Goal: Task Accomplishment & Management: Complete application form

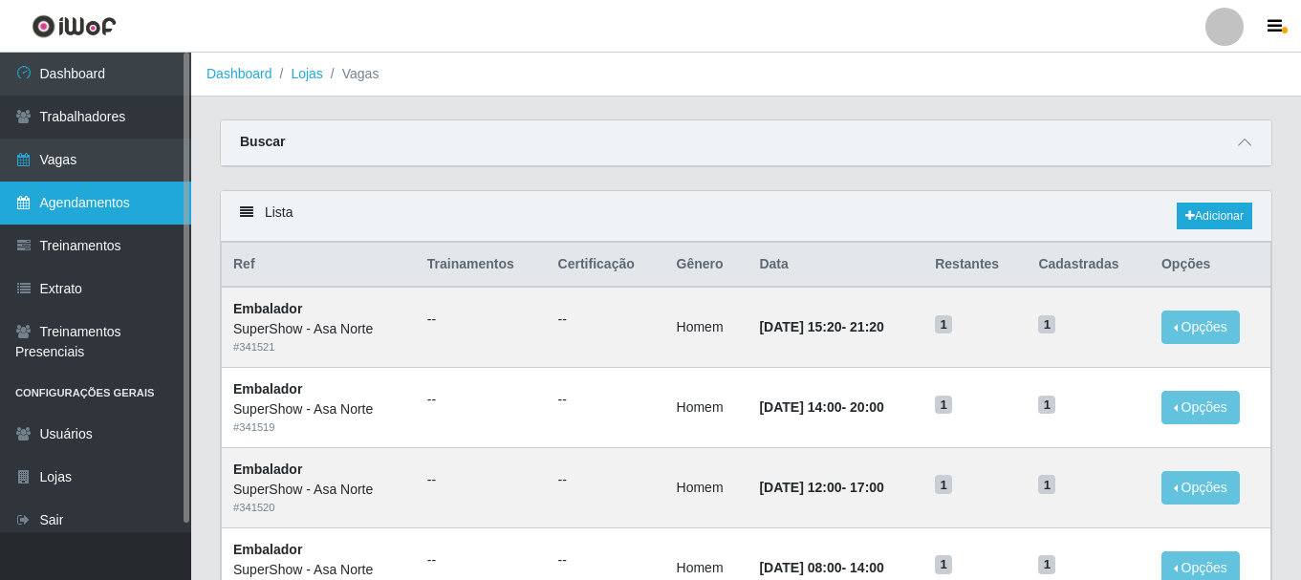
click at [81, 196] on link "Agendamentos" at bounding box center [95, 203] width 191 height 43
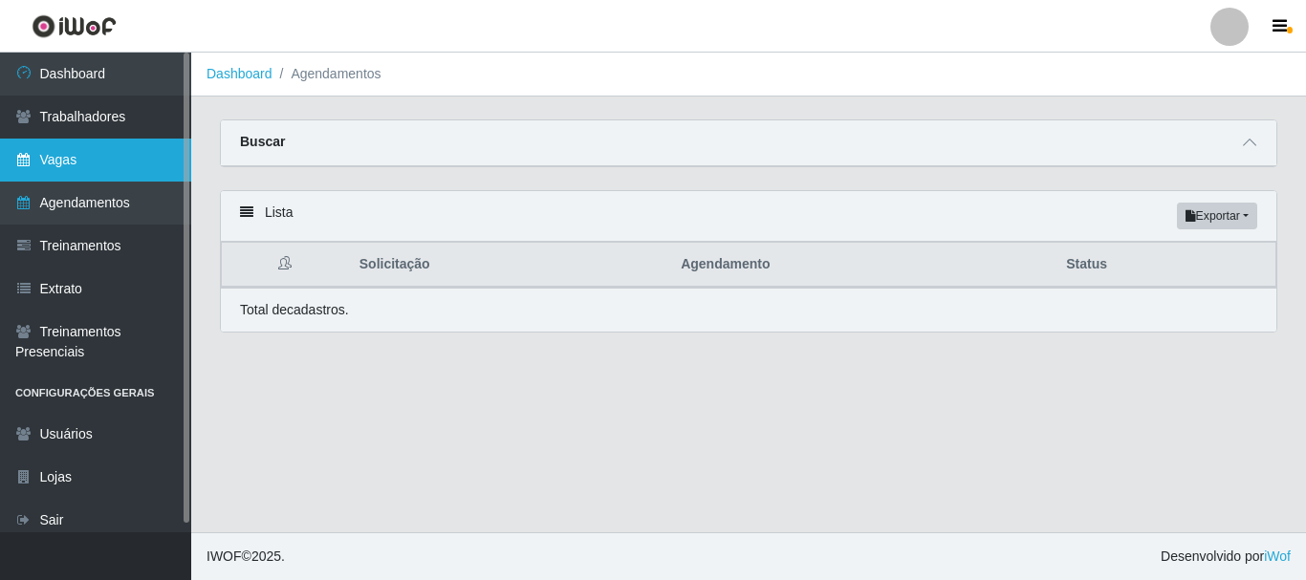
click at [76, 160] on link "Vagas" at bounding box center [95, 160] width 191 height 43
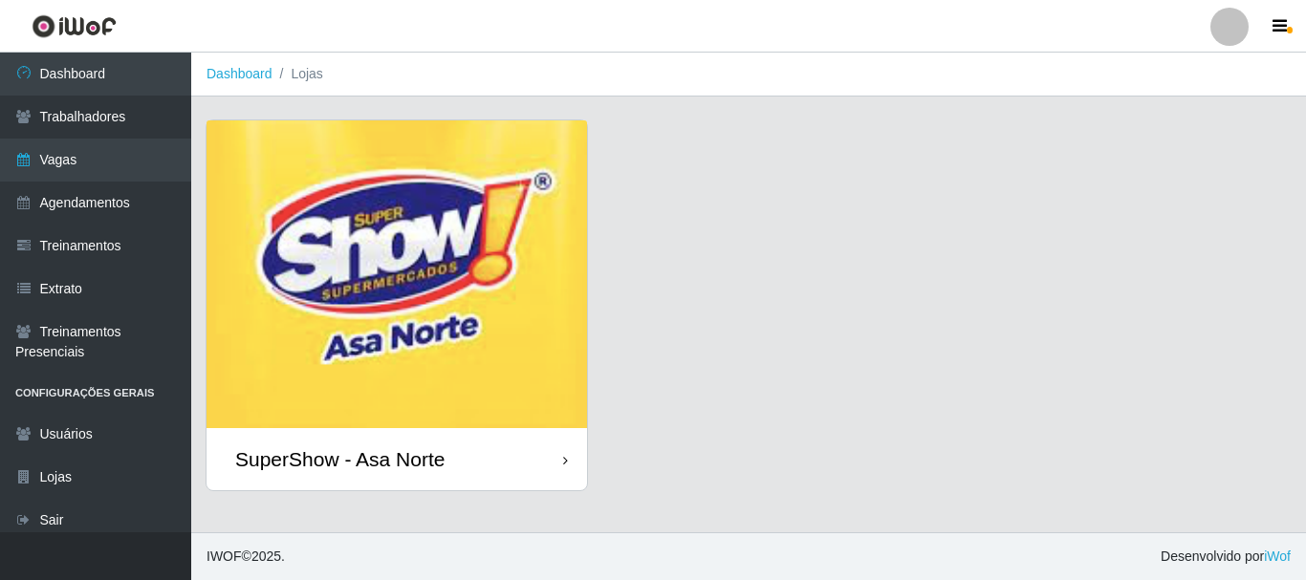
click at [317, 287] on img at bounding box center [396, 274] width 380 height 308
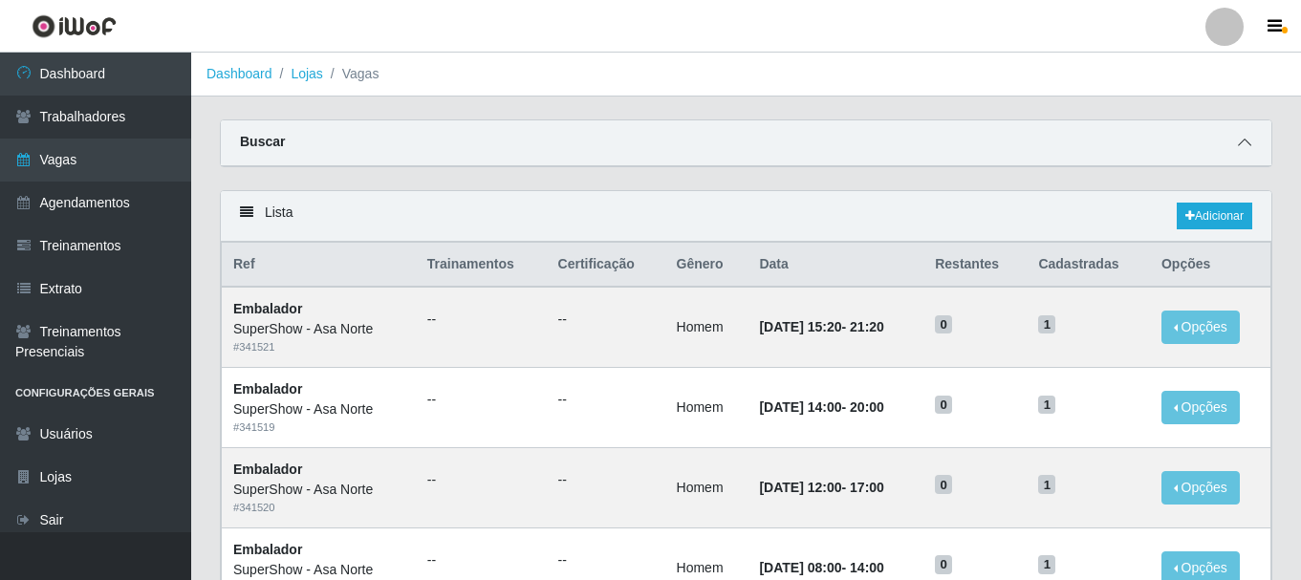
click at [1247, 140] on icon at bounding box center [1244, 142] width 13 height 13
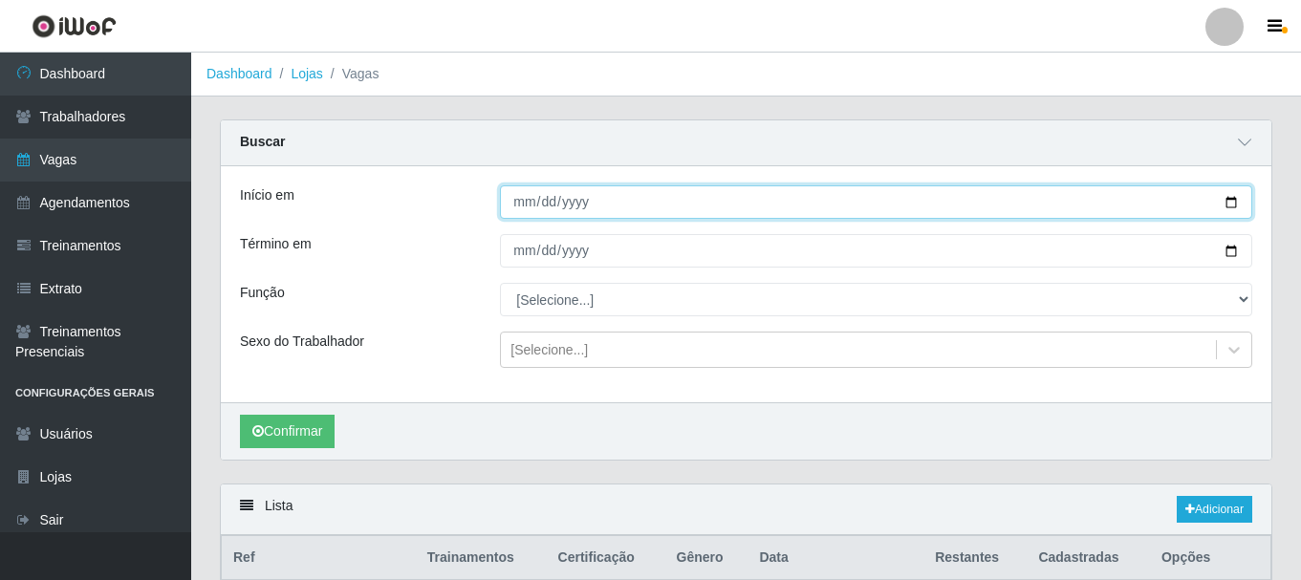
click at [1234, 200] on input "Início em" at bounding box center [876, 201] width 752 height 33
type input "[DATE]"
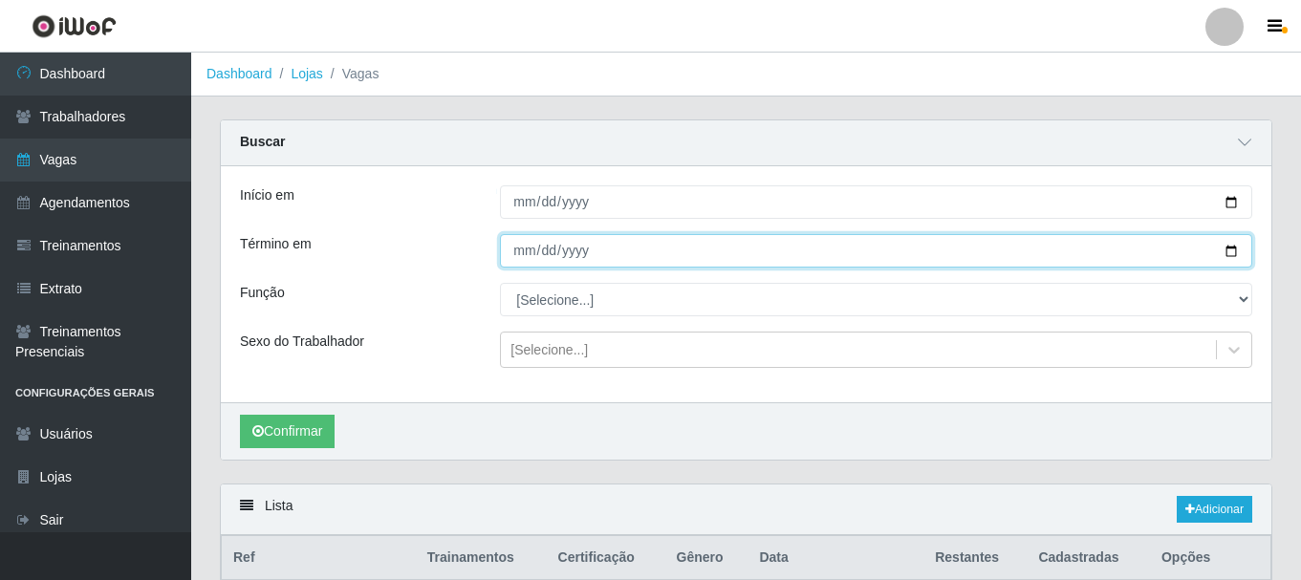
drag, startPoint x: 1233, startPoint y: 252, endPoint x: 1172, endPoint y: 256, distance: 61.3
click at [1231, 252] on input "Término em" at bounding box center [876, 250] width 752 height 33
type input "[DATE]"
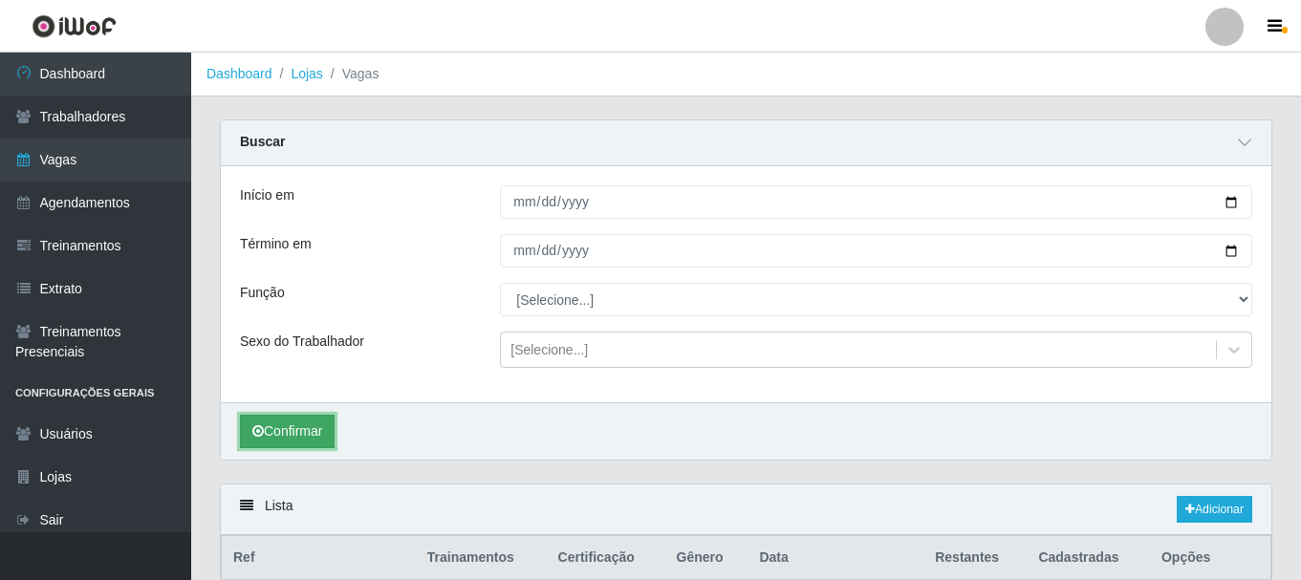
click at [292, 428] on button "Confirmar" at bounding box center [287, 431] width 95 height 33
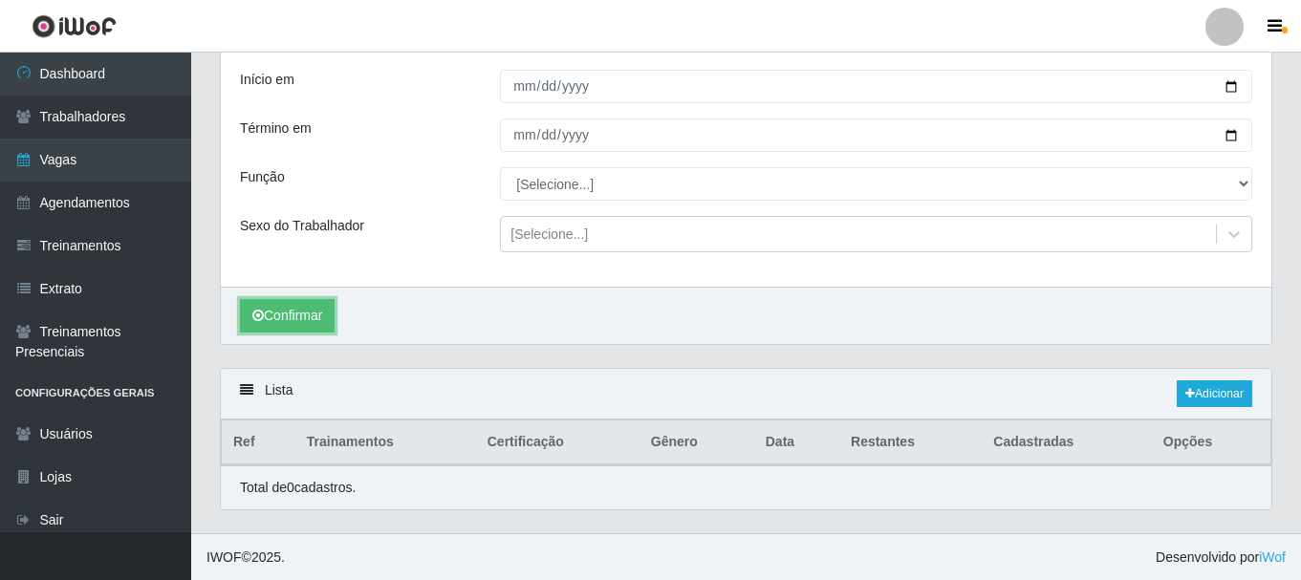
scroll to position [118, 0]
click at [1212, 394] on link "Adicionar" at bounding box center [1215, 392] width 76 height 27
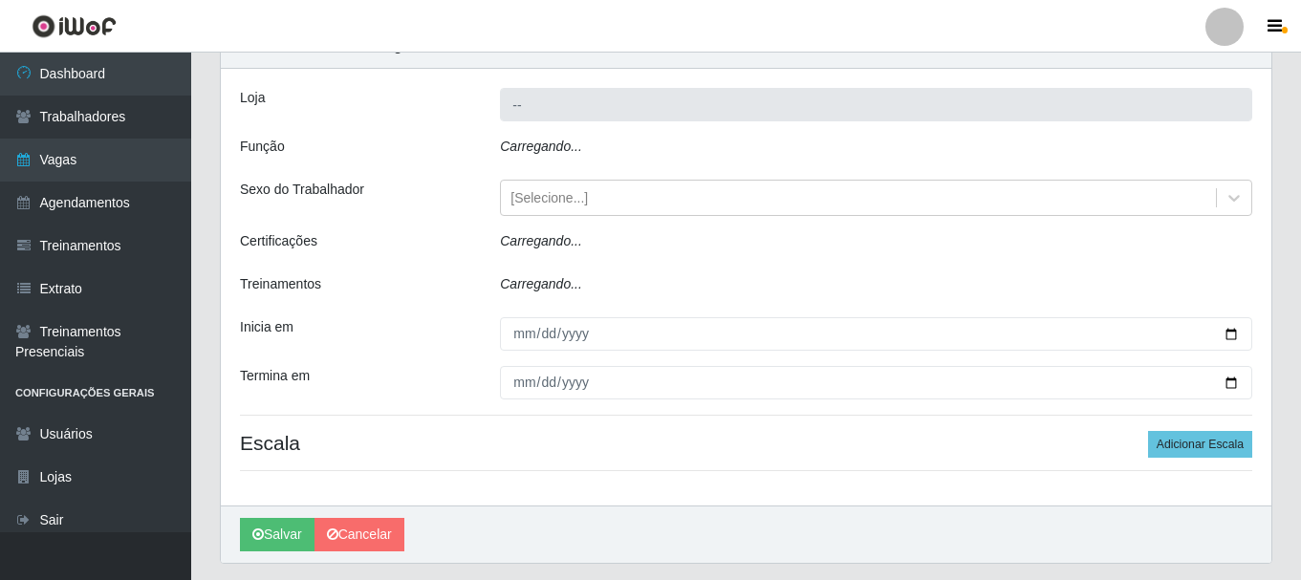
type input "SuperShow - Asa Norte"
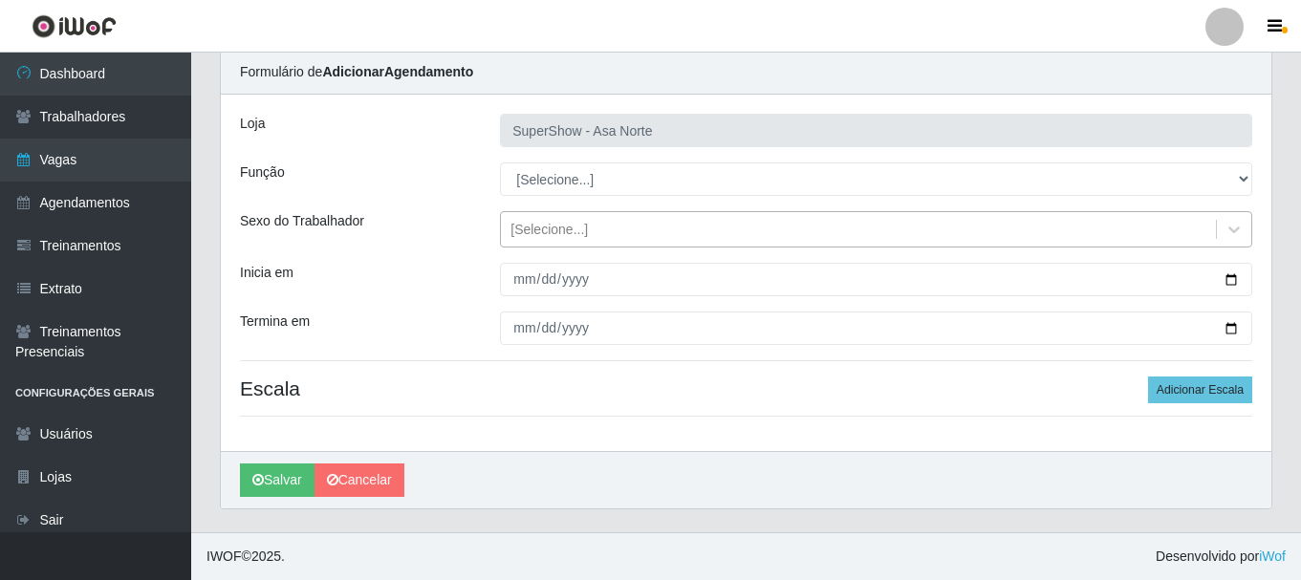
scroll to position [70, 0]
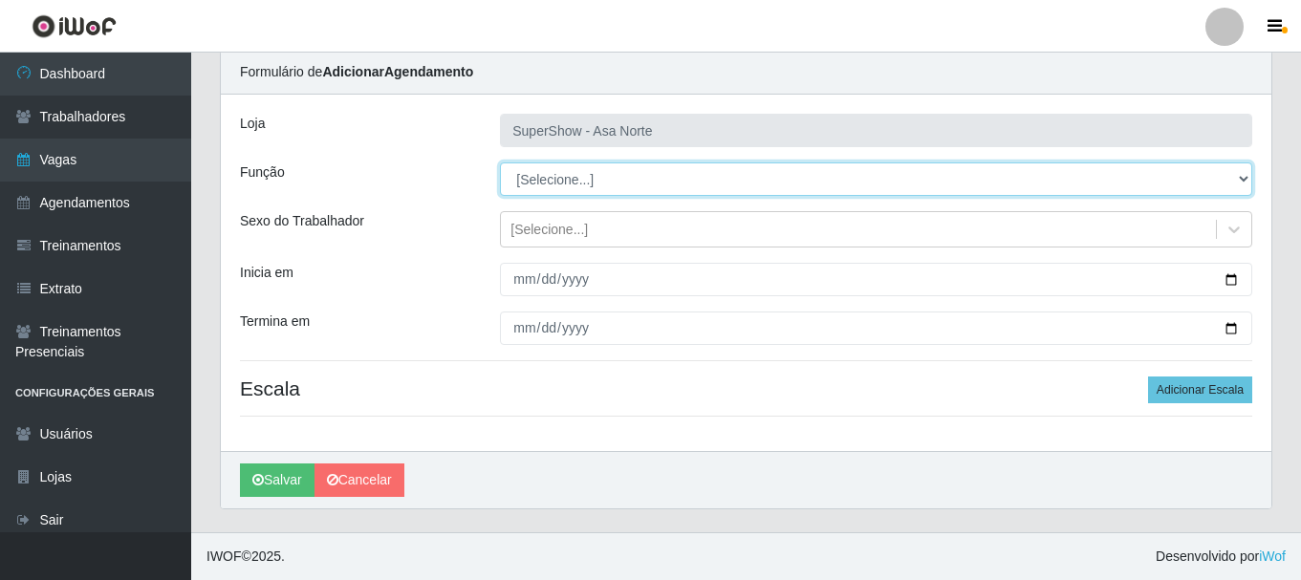
click at [572, 175] on select "[Selecione...] ASG ASG + ASG ++ Auxiliar de Depósito Auxiliar de Depósito + Aux…" at bounding box center [876, 178] width 752 height 33
select select "16"
click at [500, 162] on select "[Selecione...] ASG ASG + ASG ++ Auxiliar de Depósito Auxiliar de Depósito + Aux…" at bounding box center [876, 178] width 752 height 33
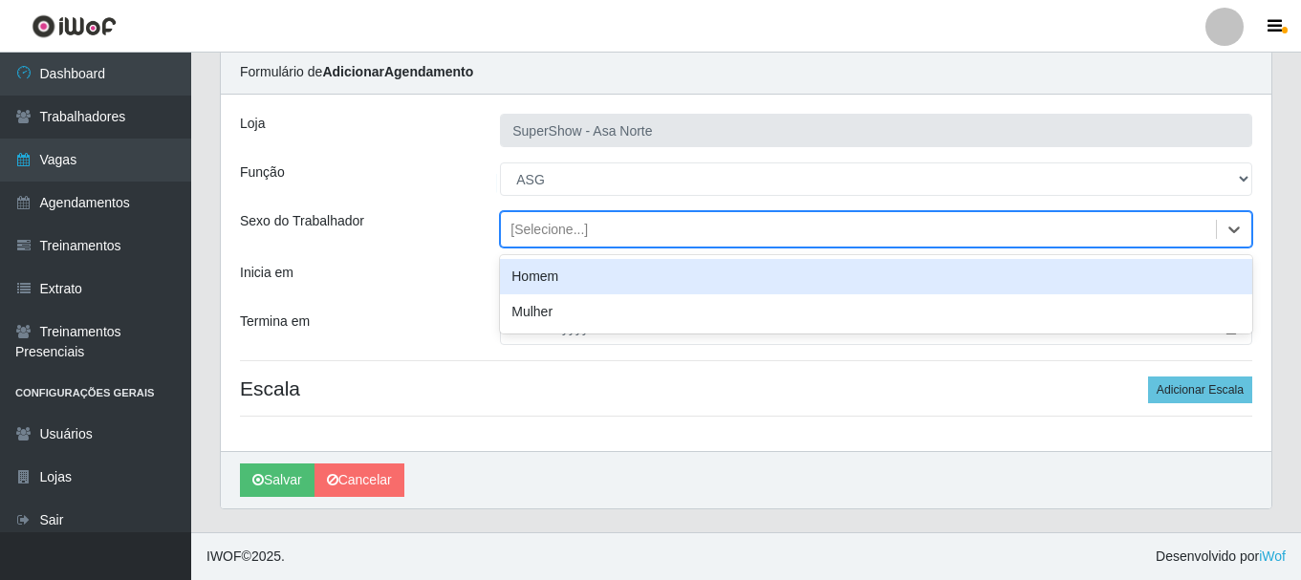
click at [564, 236] on div "[Selecione...]" at bounding box center [548, 230] width 77 height 20
click at [555, 280] on div "Homem" at bounding box center [876, 276] width 752 height 35
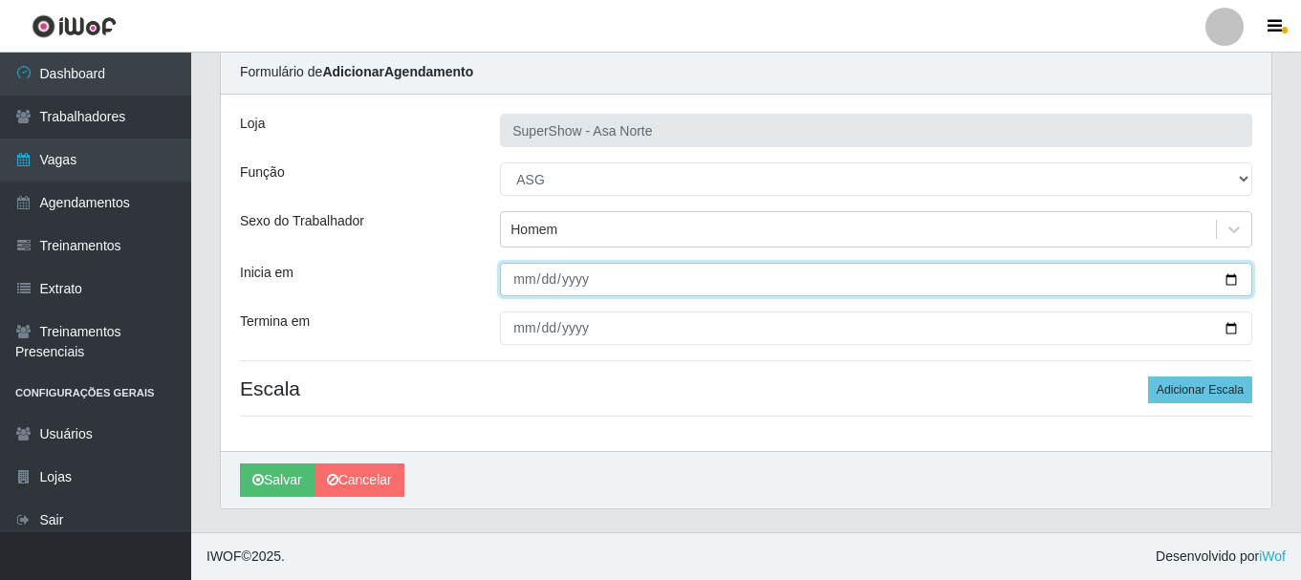
click at [522, 277] on input "Inicia em" at bounding box center [876, 279] width 752 height 33
type input "[DATE]"
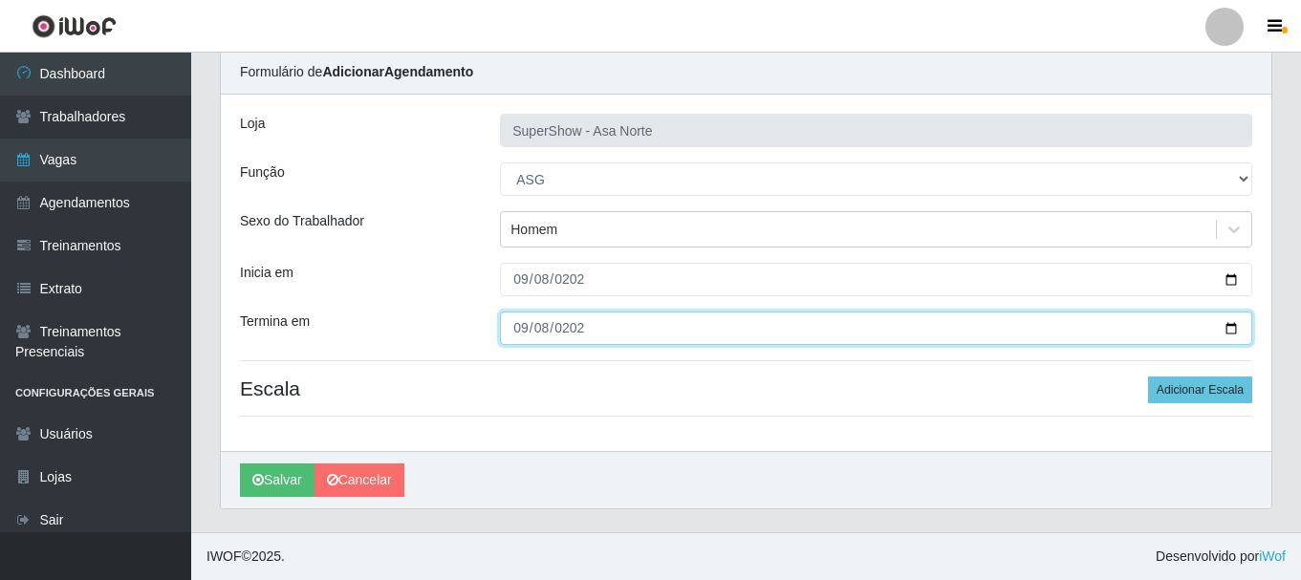
type input "[DATE]"
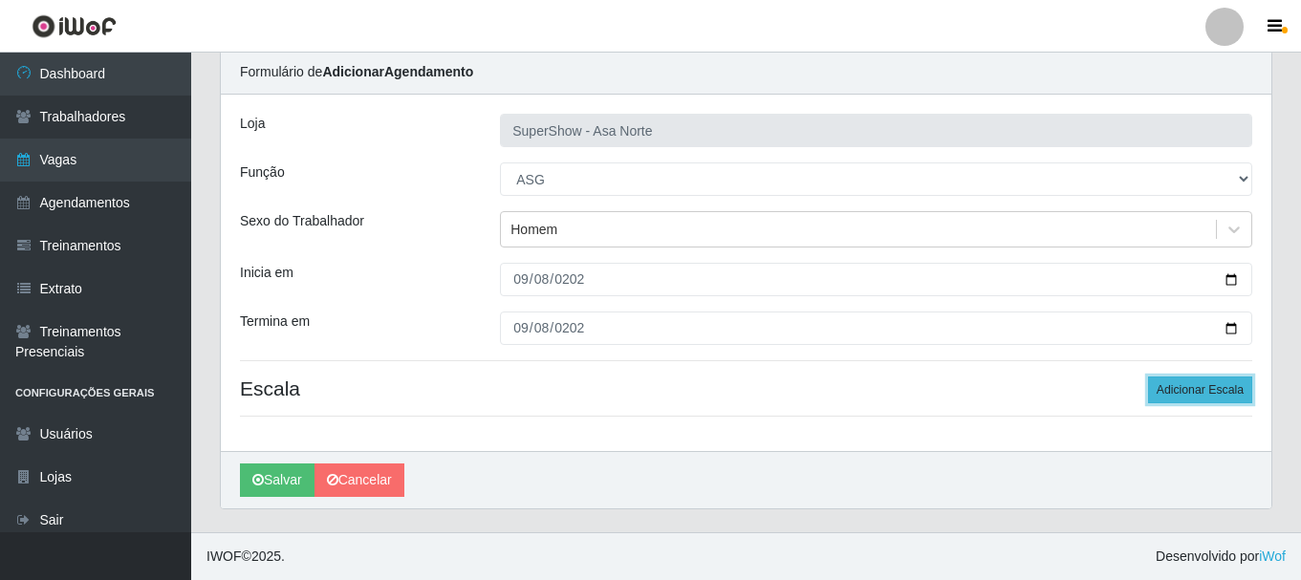
click at [1199, 395] on button "Adicionar Escala" at bounding box center [1200, 390] width 104 height 27
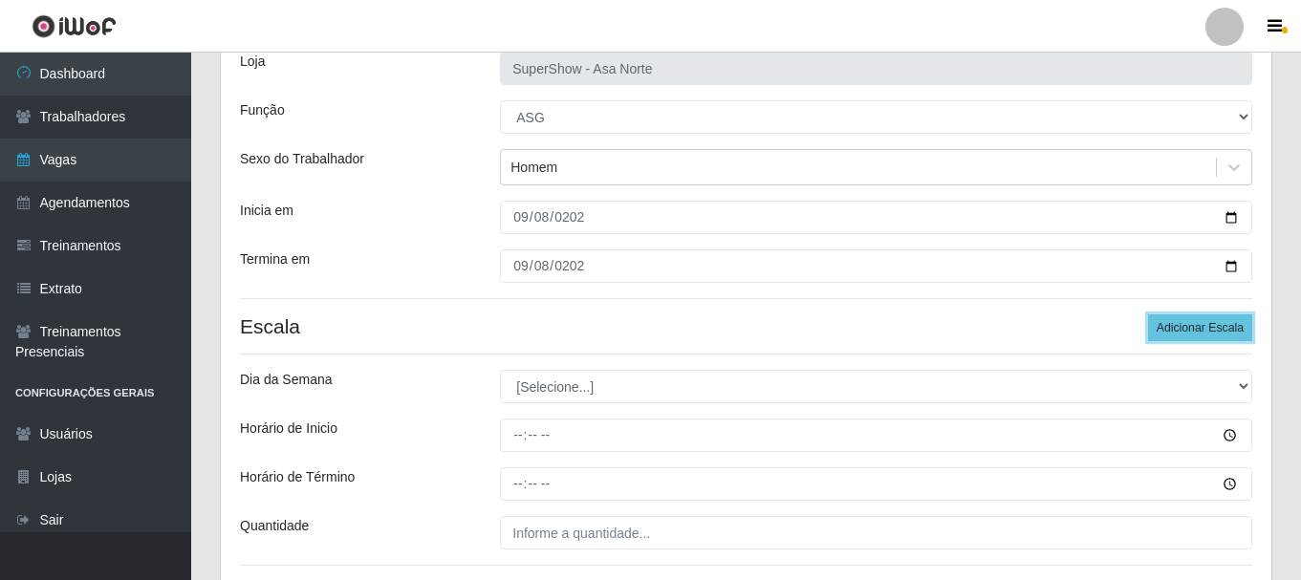
scroll to position [165, 0]
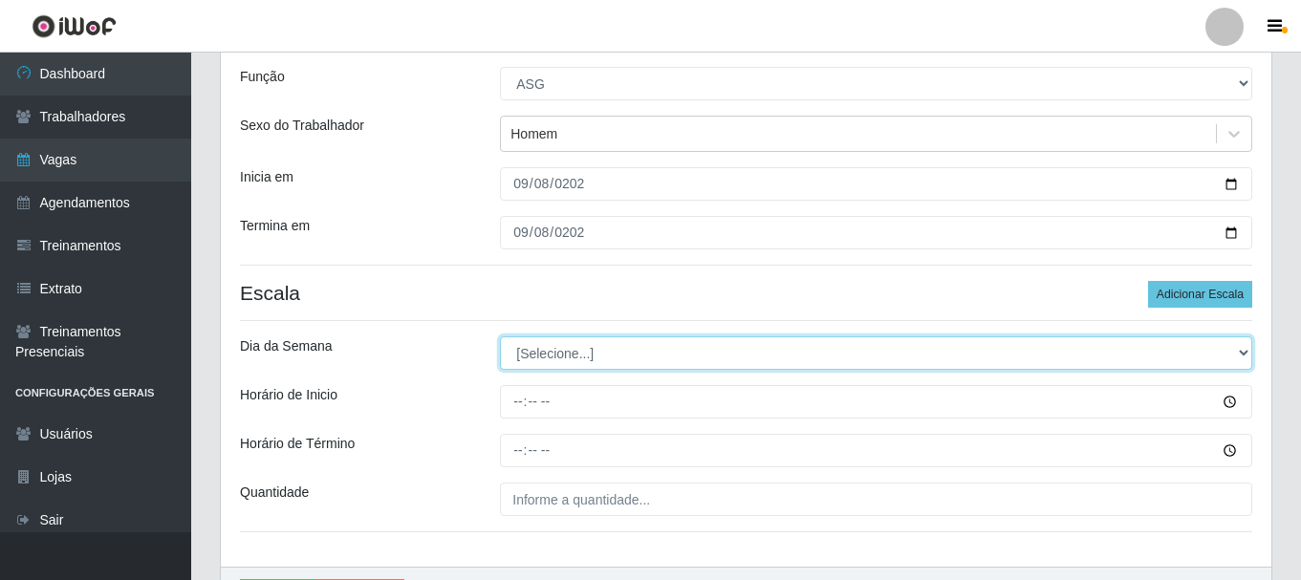
click at [631, 351] on select "[Selecione...] Segunda Terça Quarta Quinta Sexta Sábado Domingo" at bounding box center [876, 352] width 752 height 33
select select "1"
click at [500, 336] on select "[Selecione...] Segunda Terça Quarta Quinta Sexta Sábado Domingo" at bounding box center [876, 352] width 752 height 33
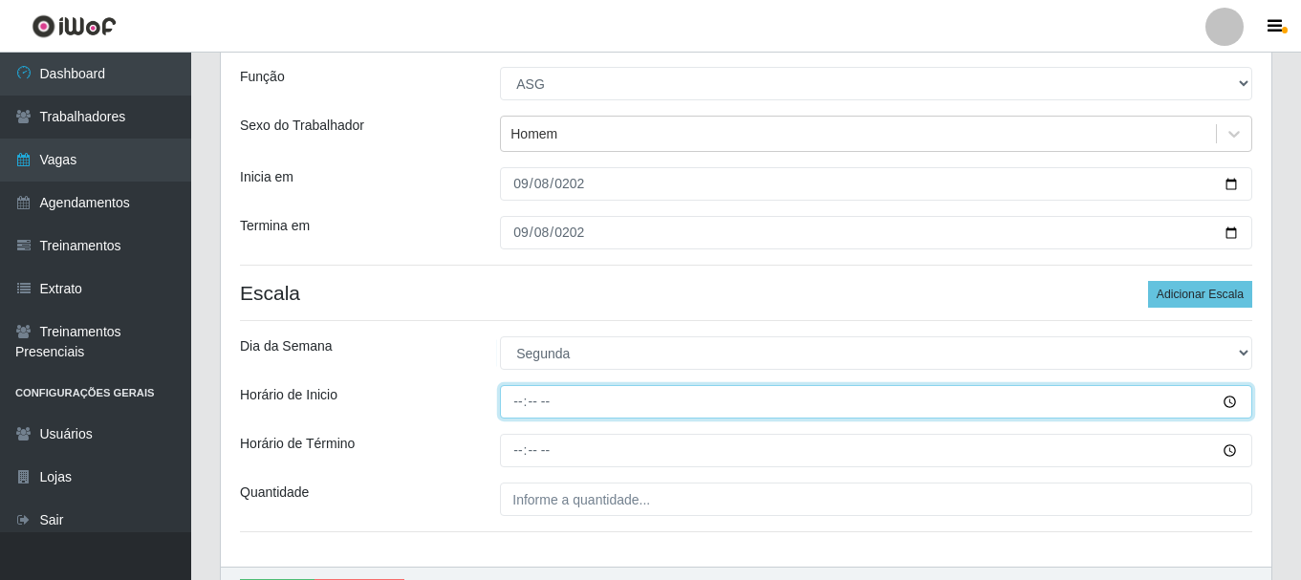
click at [519, 402] on input "Horário de Inicio" at bounding box center [876, 401] width 752 height 33
click at [532, 402] on input "Horário de Inicio" at bounding box center [876, 401] width 752 height 33
click at [515, 402] on input "Horário de Inicio" at bounding box center [876, 401] width 752 height 33
click at [521, 410] on input "Horário de Inicio" at bounding box center [876, 401] width 752 height 33
click at [542, 401] on input "Horário de Inicio" at bounding box center [876, 401] width 752 height 33
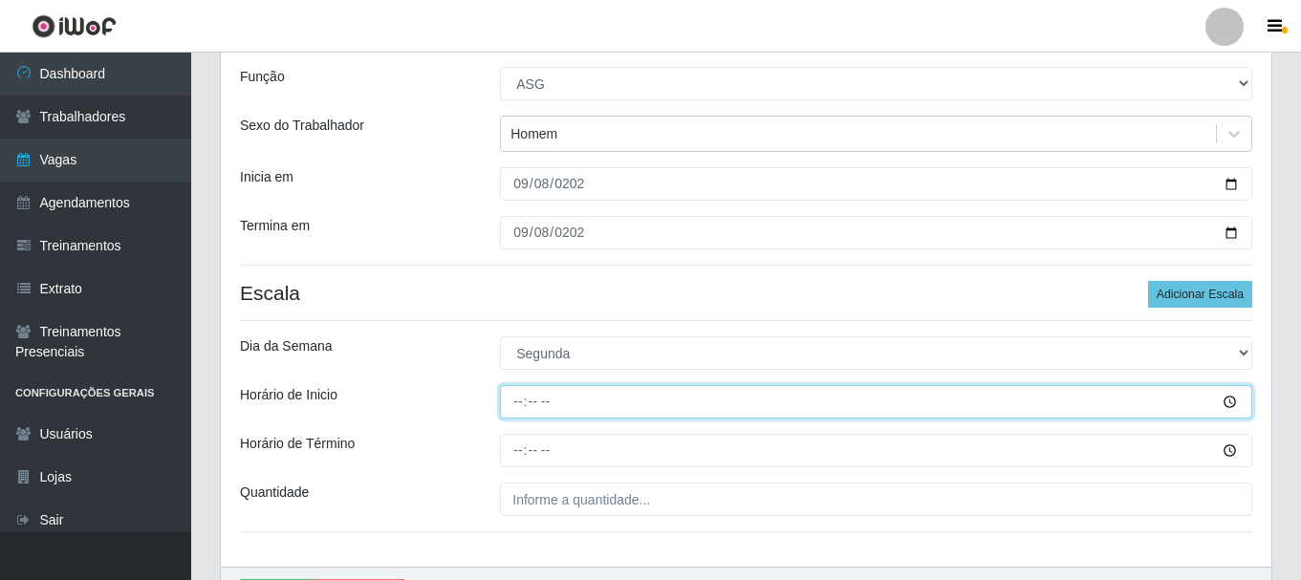
click at [537, 403] on input "Horário de Inicio" at bounding box center [876, 401] width 752 height 33
click at [521, 405] on input "Horário de Inicio" at bounding box center [876, 401] width 752 height 33
click at [534, 404] on input "Horário de Inicio" at bounding box center [876, 401] width 752 height 33
click at [518, 402] on input "Horário de Inicio" at bounding box center [876, 401] width 752 height 33
click at [538, 385] on input "Horário de Inicio" at bounding box center [876, 401] width 752 height 33
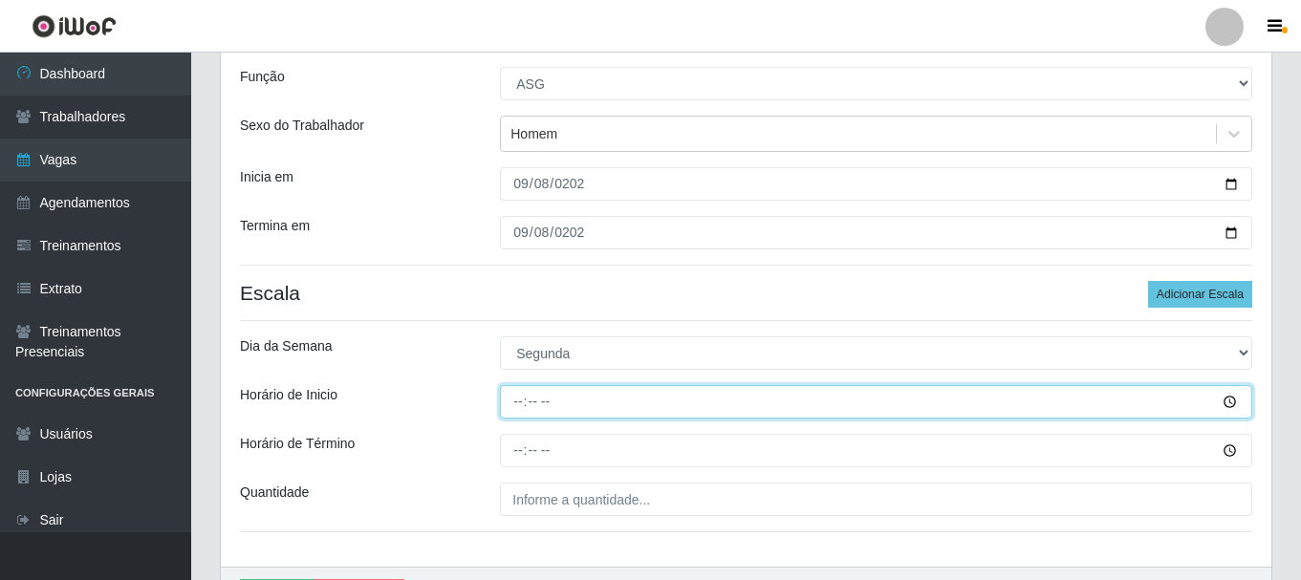
click at [517, 405] on input "Horário de Inicio" at bounding box center [876, 401] width 752 height 33
type input "15:00"
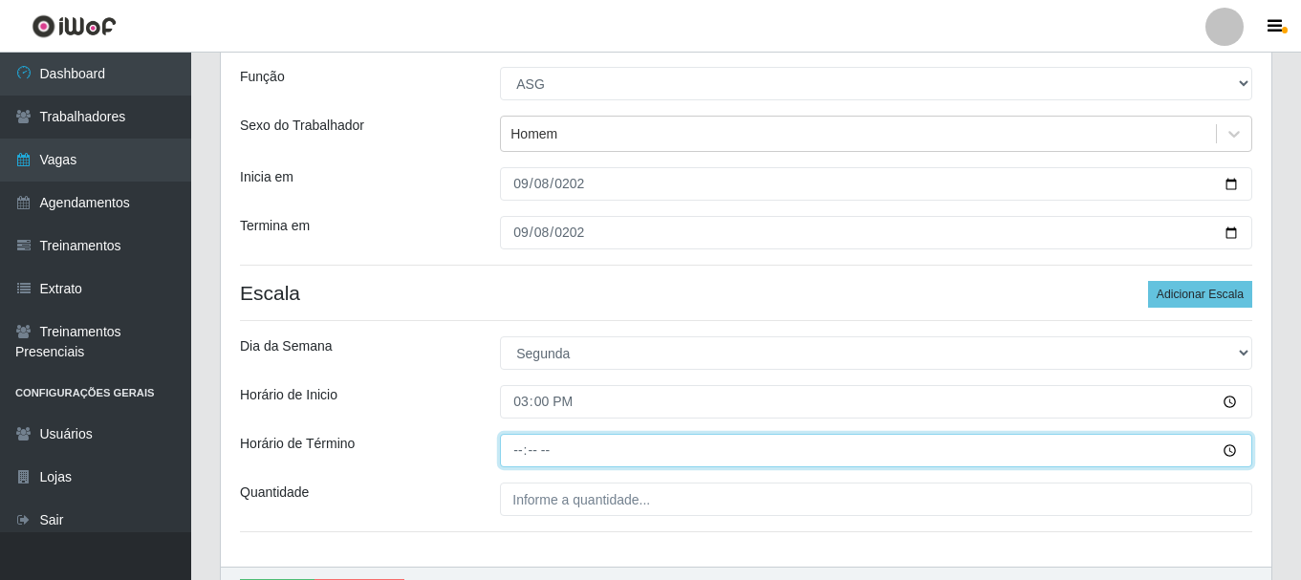
type input "21:00"
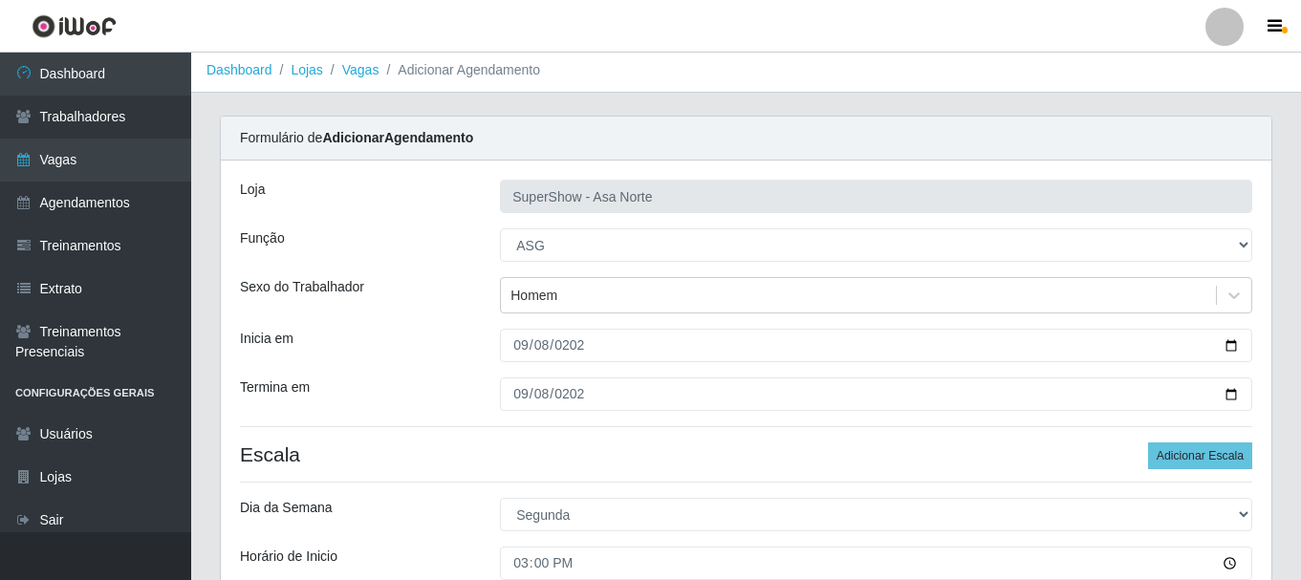
scroll to position [0, 0]
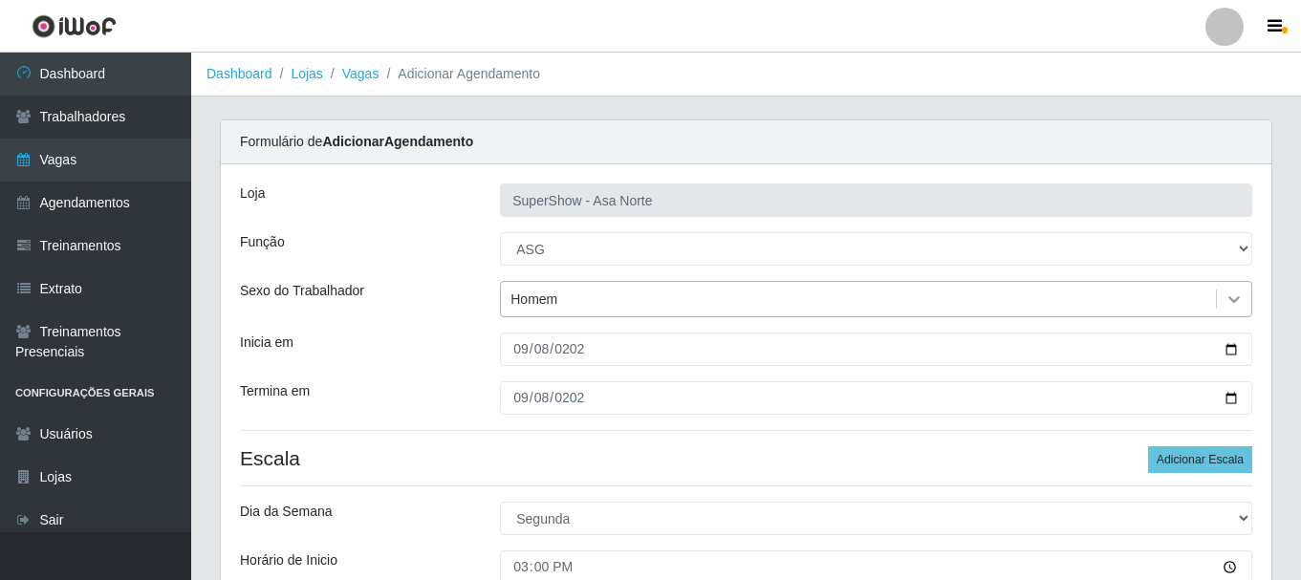
type input "1__"
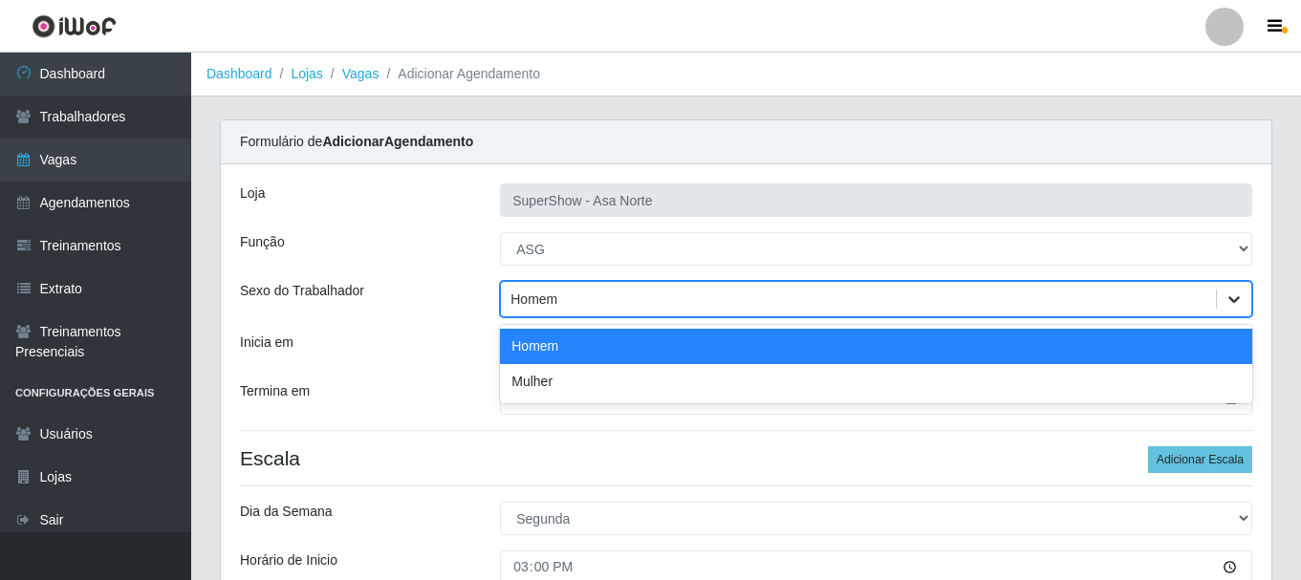
click at [1230, 305] on icon at bounding box center [1233, 299] width 19 height 19
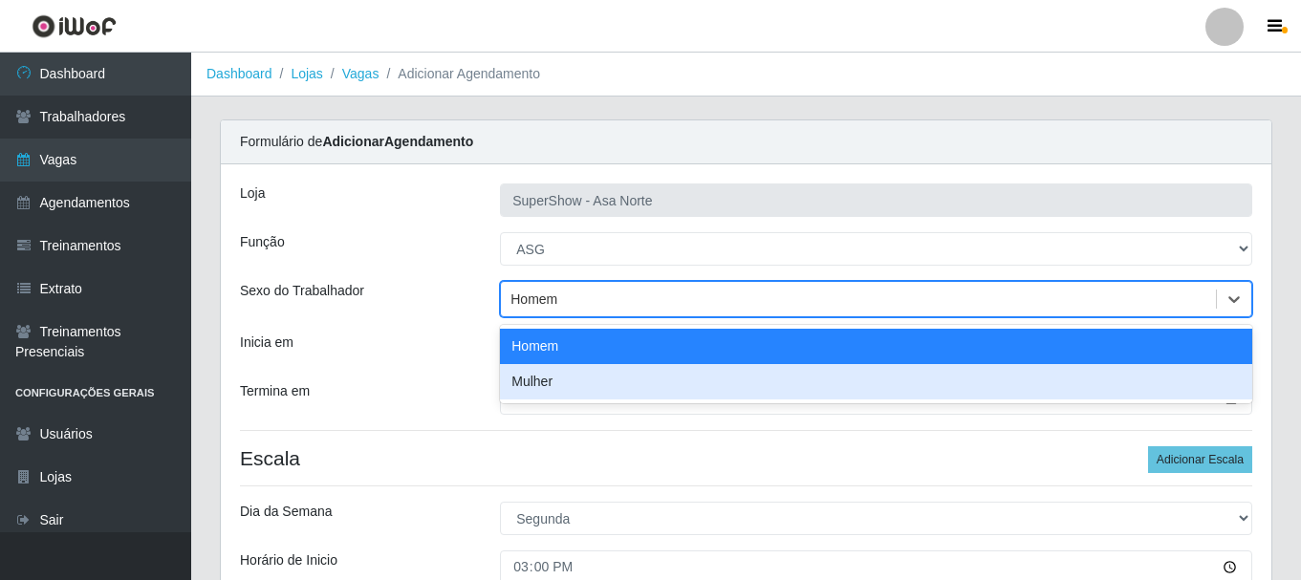
click at [575, 376] on div "Mulher" at bounding box center [876, 381] width 752 height 35
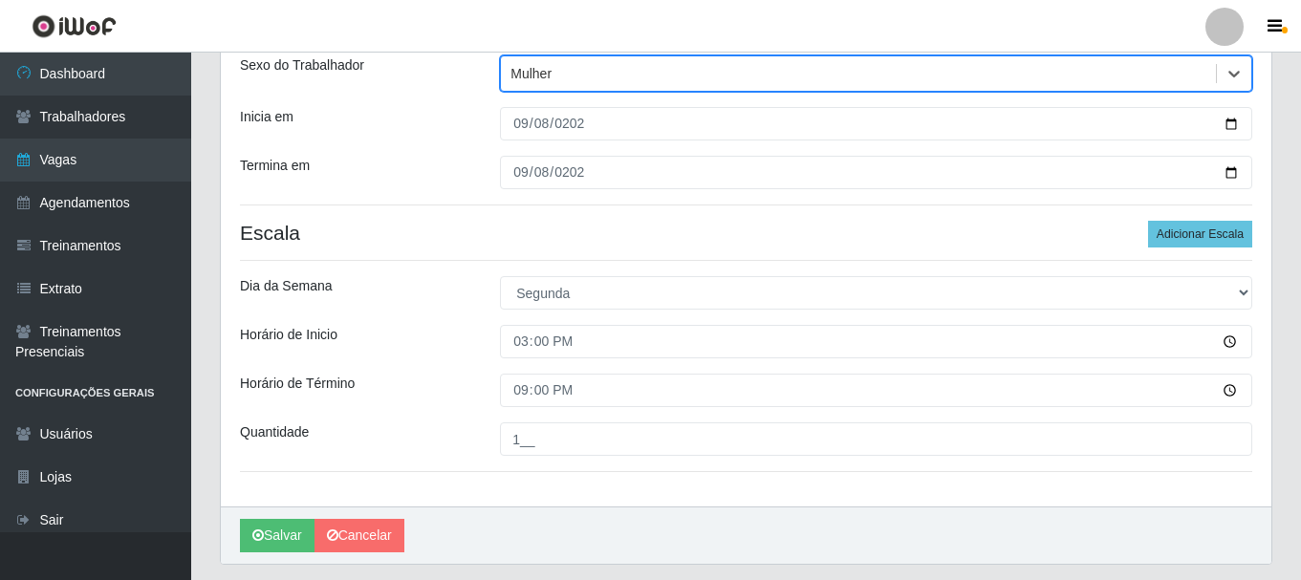
scroll to position [281, 0]
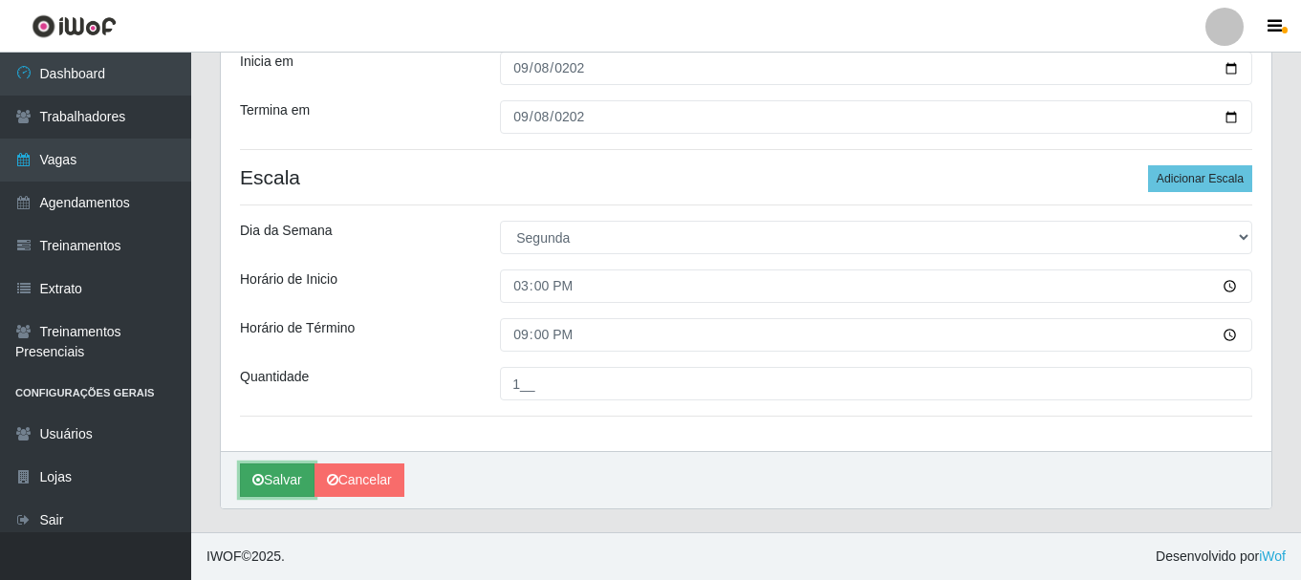
click at [285, 480] on button "Salvar" at bounding box center [277, 480] width 75 height 33
